Goal: Check status: Check status

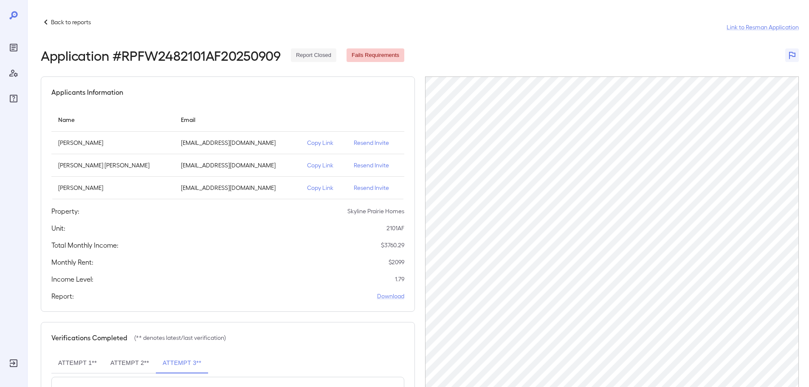
click at [74, 24] on p "Back to reports" at bounding box center [71, 22] width 40 height 8
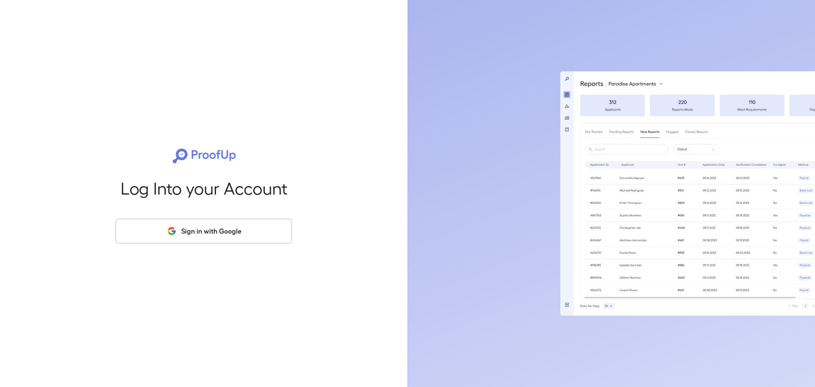
click at [230, 233] on button "Sign in with Google" at bounding box center [203, 231] width 177 height 25
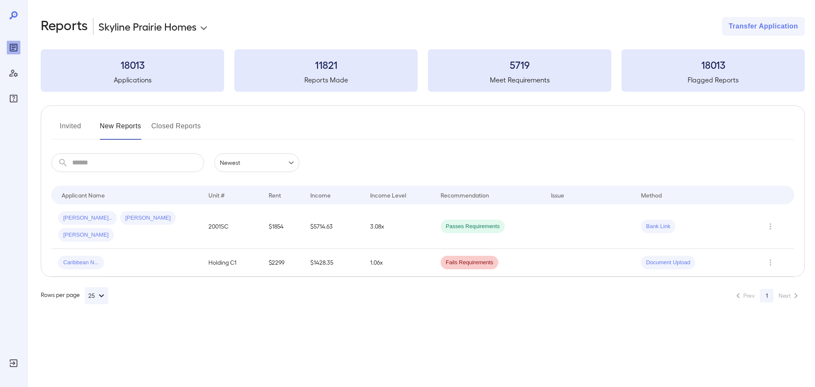
click at [176, 123] on button "Closed Reports" at bounding box center [177, 129] width 50 height 20
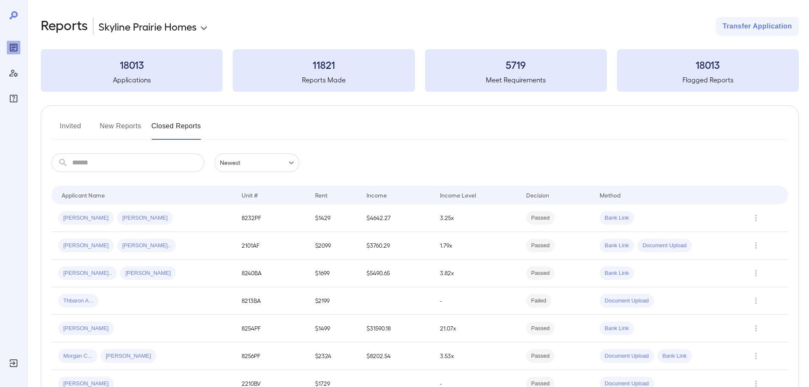
click at [72, 127] on button "Invited" at bounding box center [70, 129] width 38 height 20
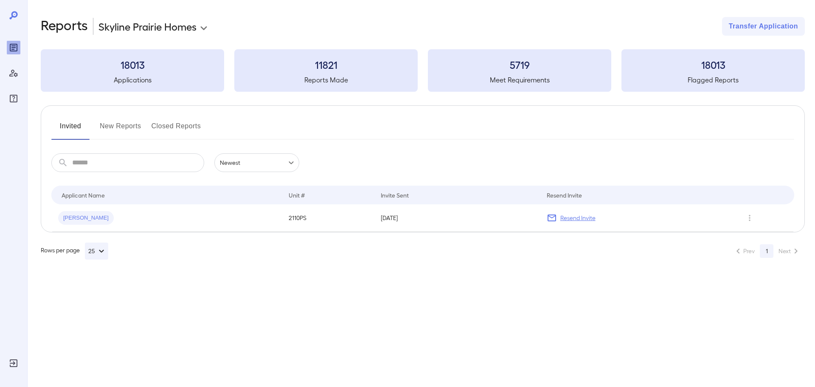
click at [118, 123] on button "New Reports" at bounding box center [121, 129] width 42 height 20
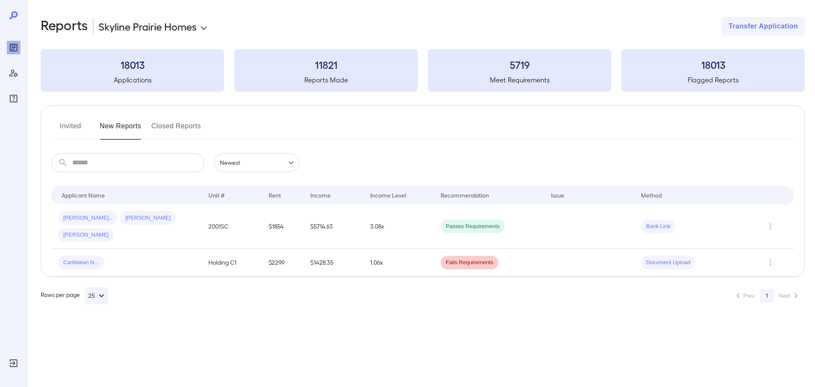
click at [177, 130] on button "Closed Reports" at bounding box center [177, 129] width 50 height 20
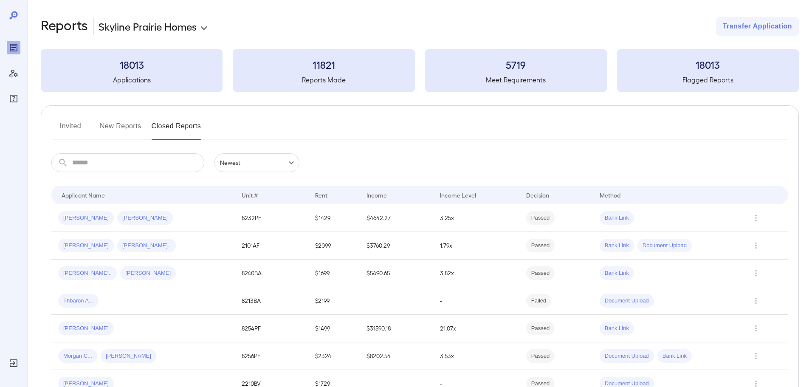
click at [120, 121] on button "New Reports" at bounding box center [121, 129] width 42 height 20
